Goal: Task Accomplishment & Management: Use online tool/utility

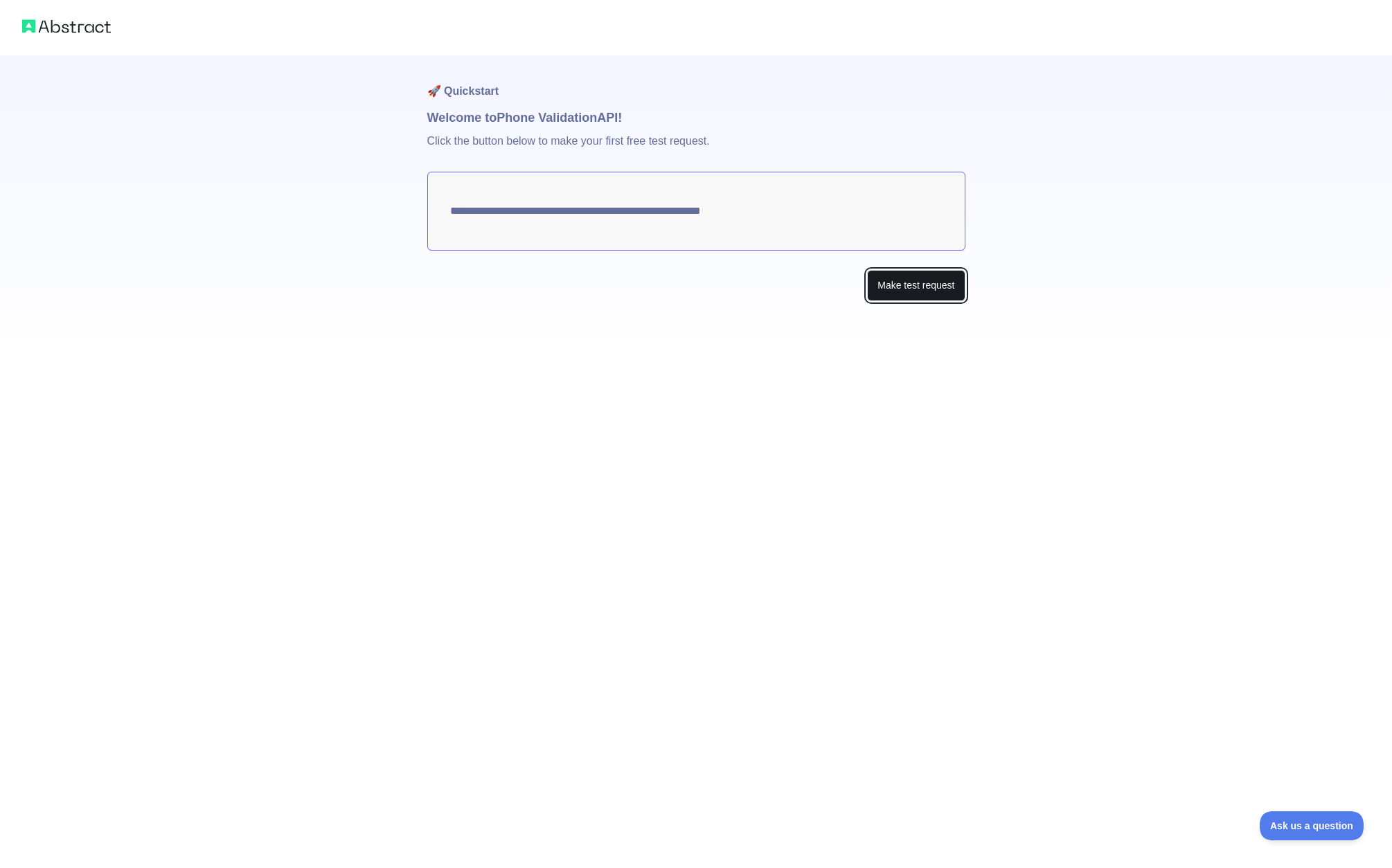
click at [930, 288] on button "Make test request" at bounding box center [916, 285] width 97 height 31
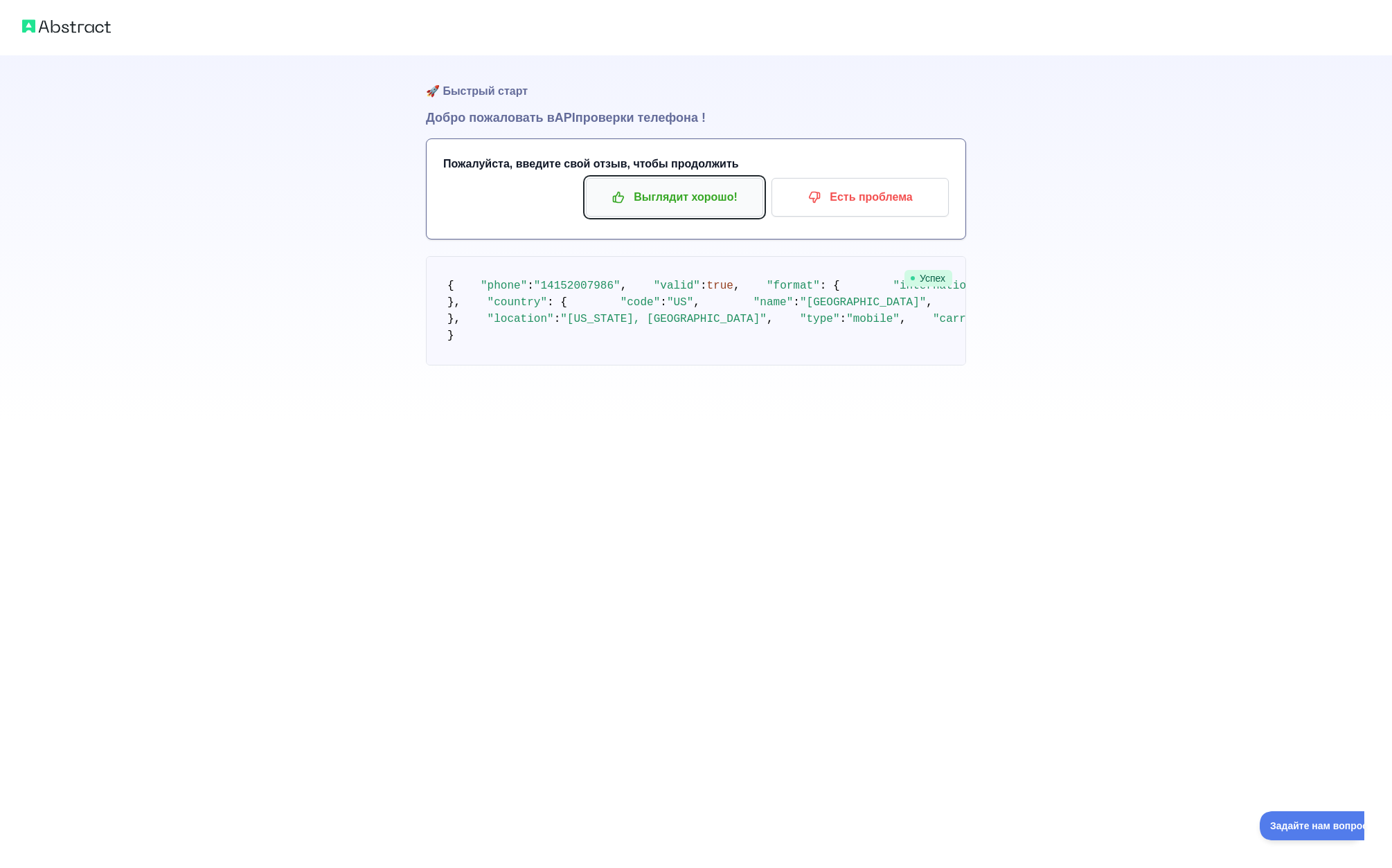
click at [687, 198] on font "Выглядит хорошо!" at bounding box center [685, 196] width 104 height 11
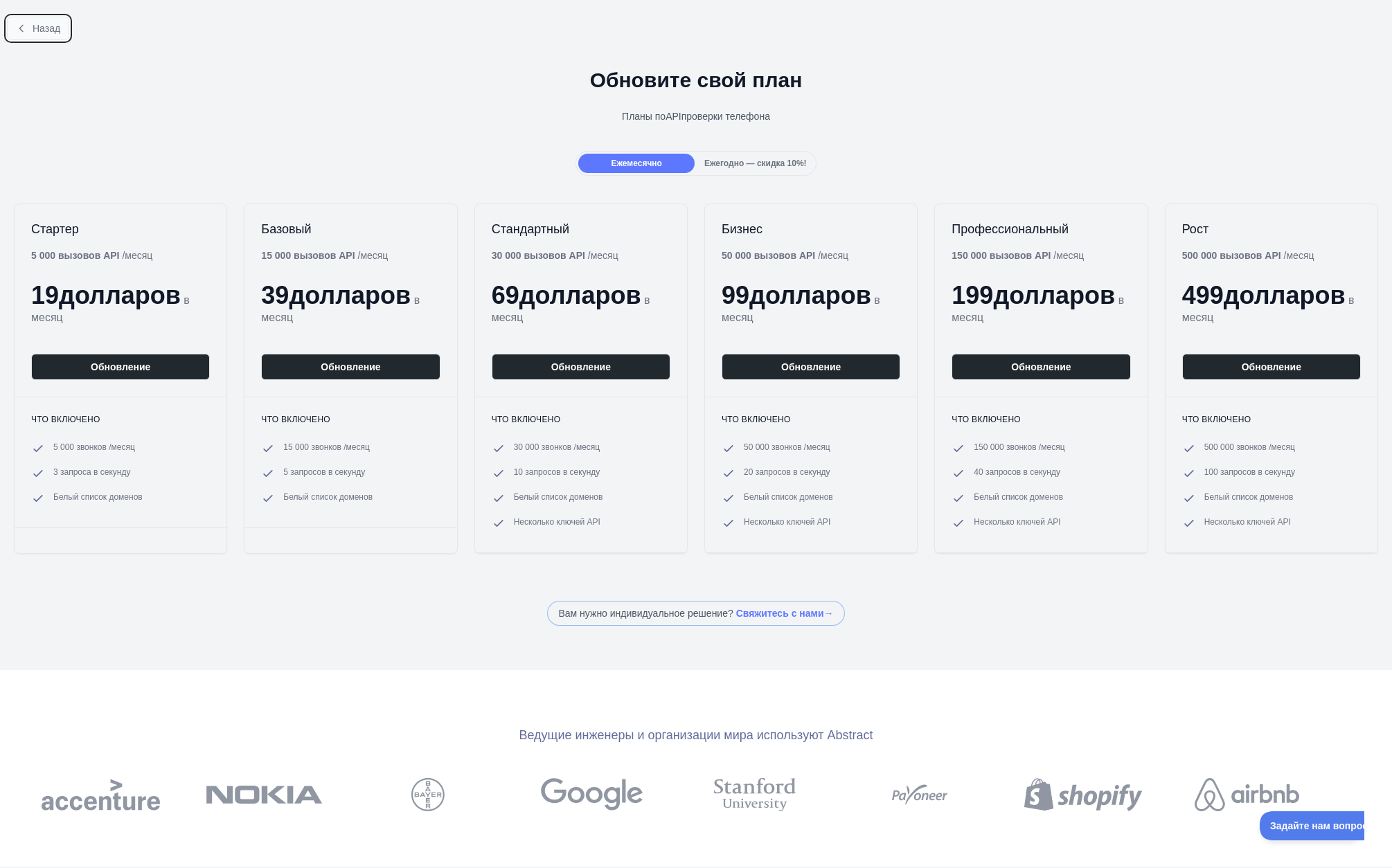
click at [33, 25] on font "Назад" at bounding box center [46, 28] width 27 height 11
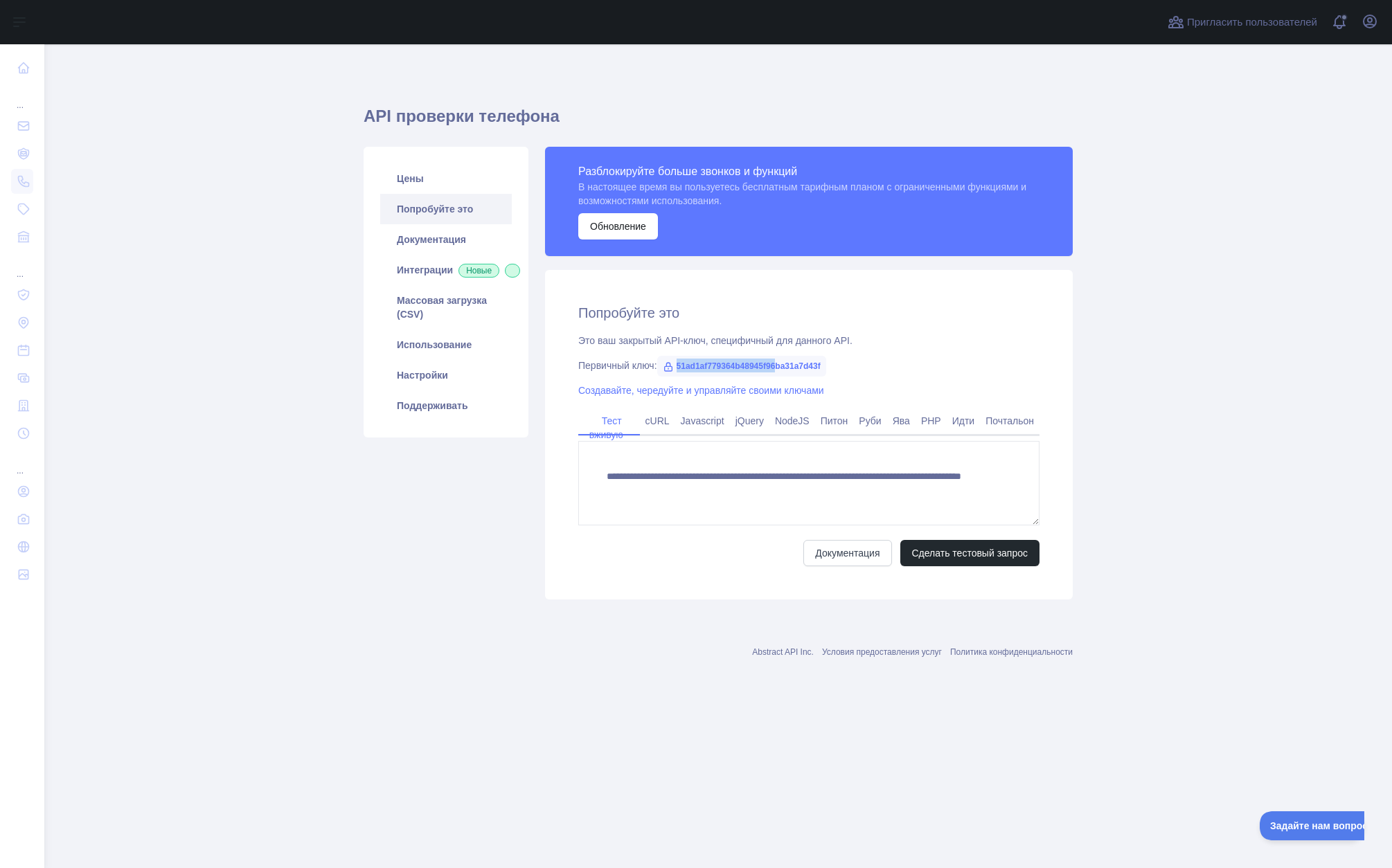
drag, startPoint x: 682, startPoint y: 366, endPoint x: 794, endPoint y: 365, distance: 112.0
click at [794, 365] on font "51ad1af779364b48945f96ba31a7d43f" at bounding box center [748, 366] width 144 height 10
click at [976, 371] on div "Первичный ключ: 51ad1af779364b48945f96ba31a7d43f" at bounding box center [809, 365] width 461 height 14
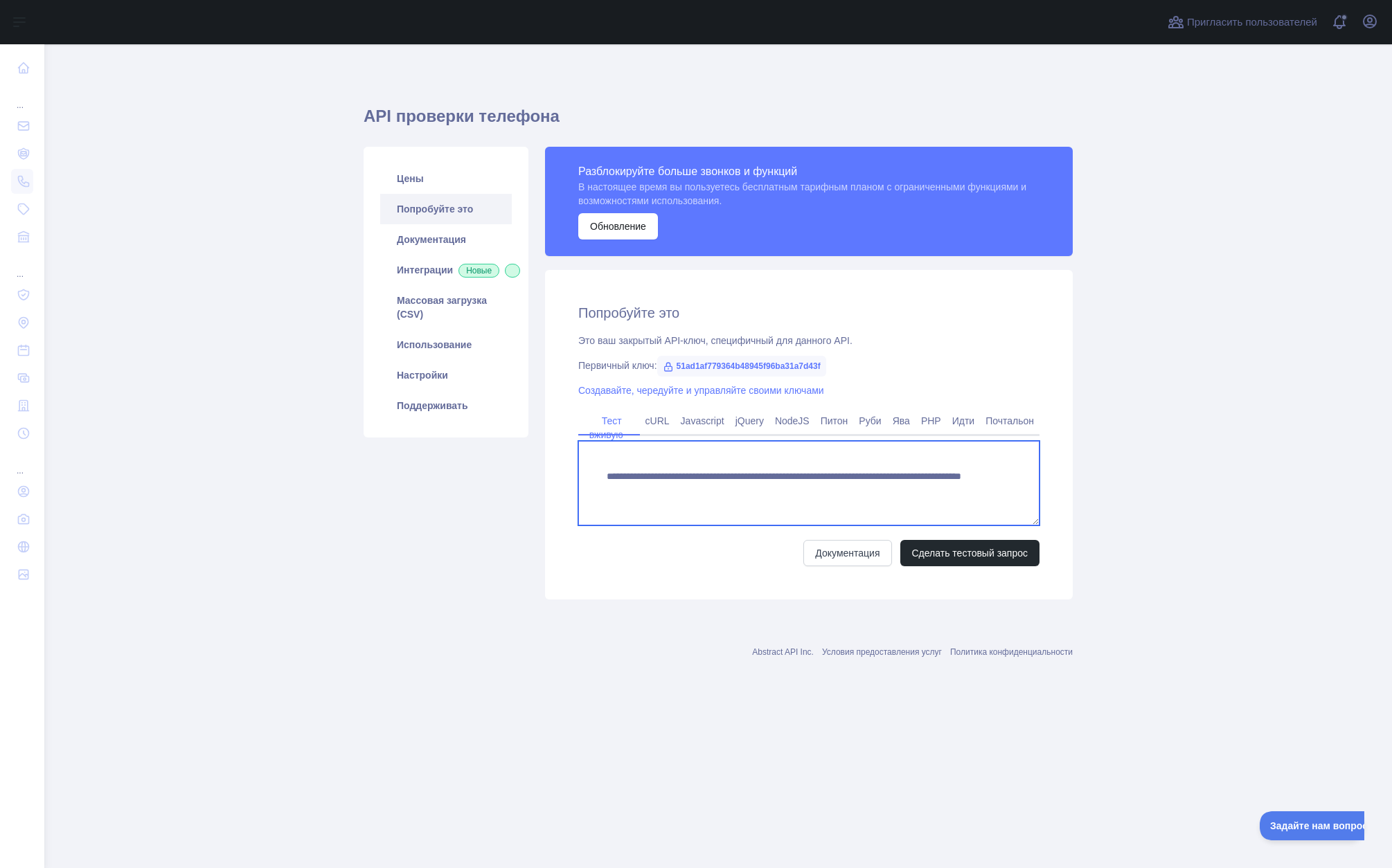
drag, startPoint x: 936, startPoint y: 491, endPoint x: 646, endPoint y: 495, distance: 290.0
click at [646, 495] on textarea "**********" at bounding box center [809, 483] width 461 height 84
